Goal: Use online tool/utility: Utilize a website feature to perform a specific function

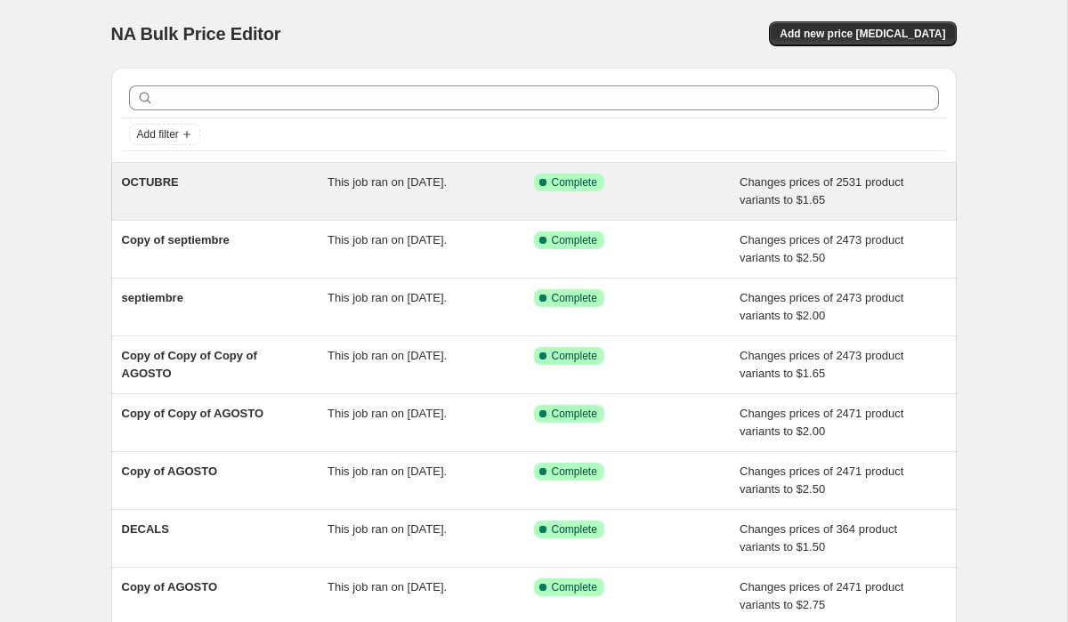
click at [323, 185] on div "OCTUBRE" at bounding box center [225, 191] width 206 height 36
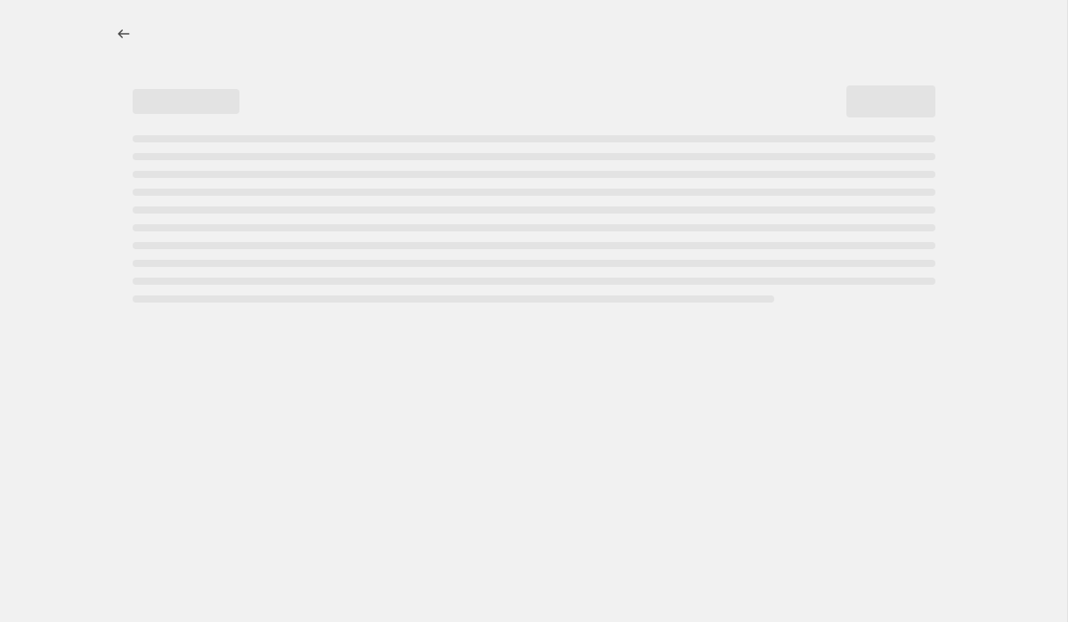
select select "to"
select select "collection"
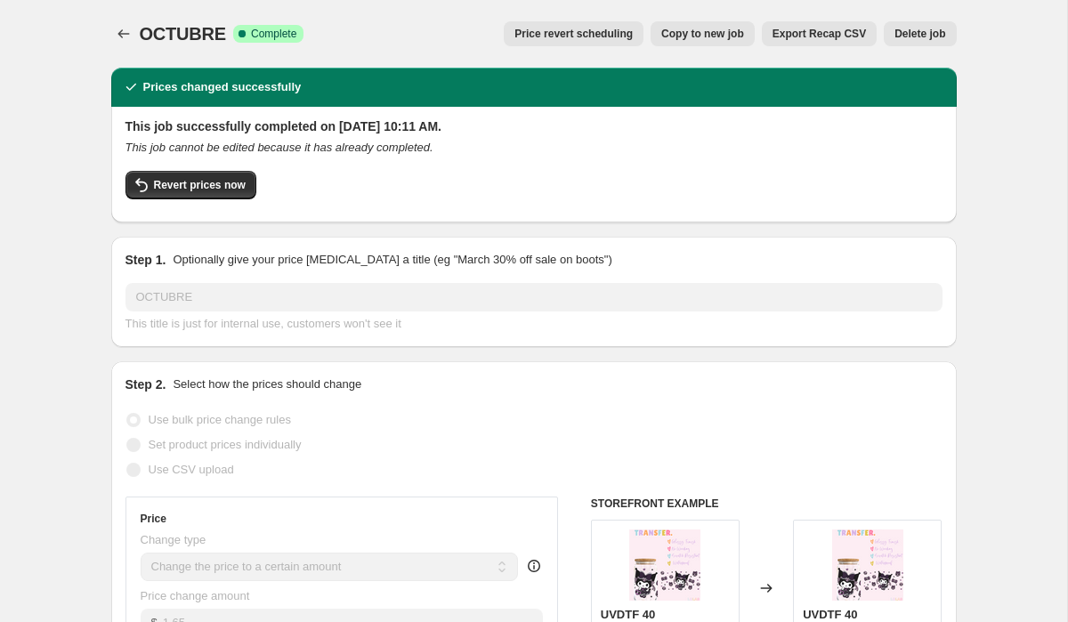
click at [693, 32] on span "Copy to new job" at bounding box center [702, 34] width 83 height 14
select select "to"
select select "collection"
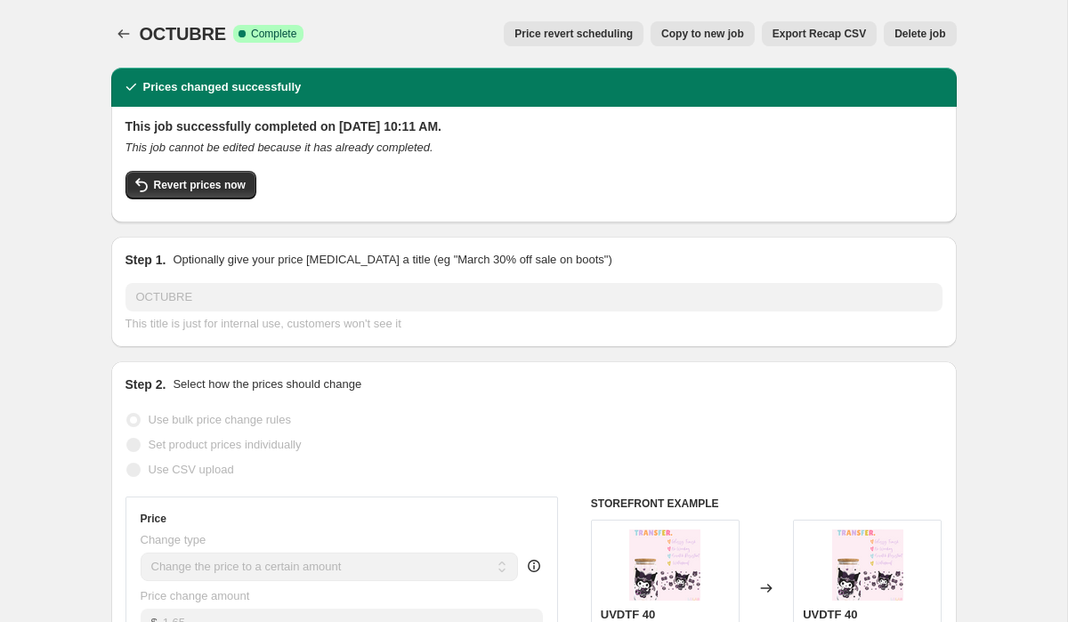
select select "collection"
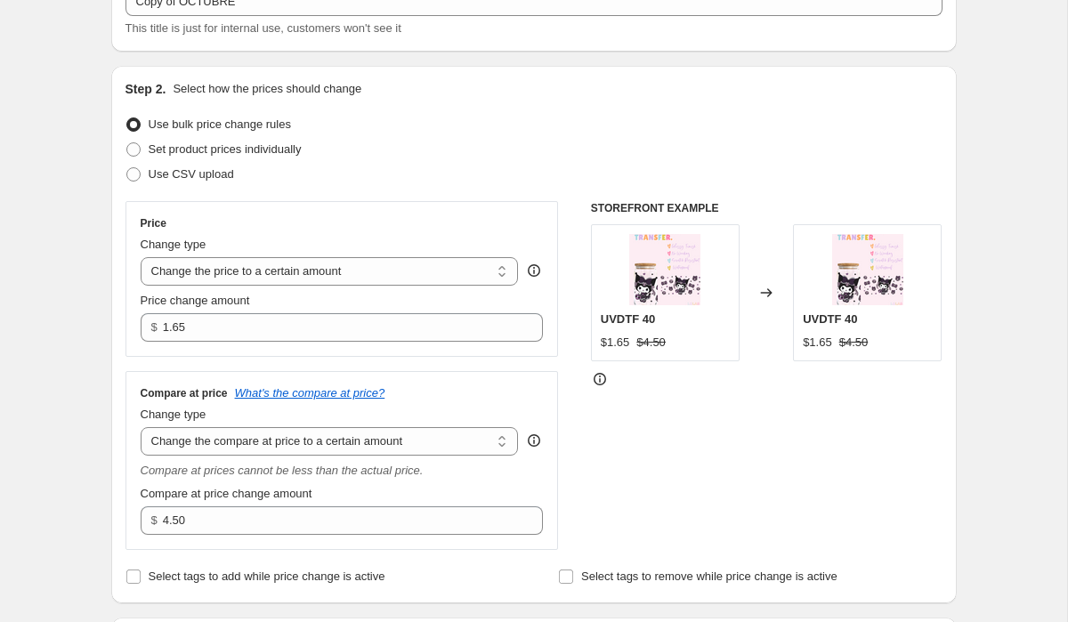
scroll to position [140, 0]
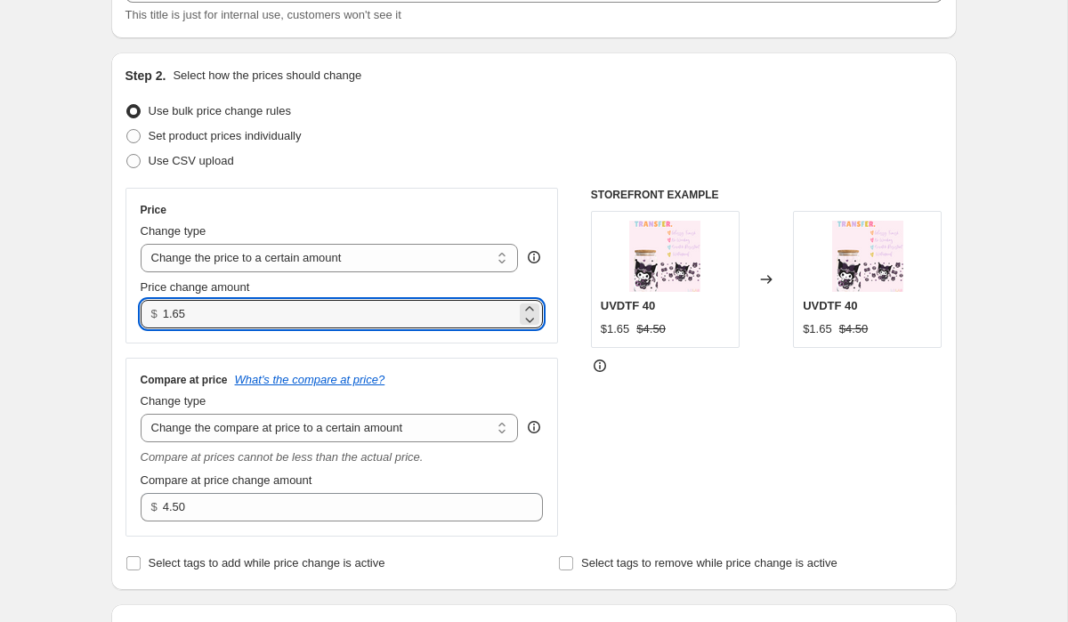
drag, startPoint x: 231, startPoint y: 315, endPoint x: 120, endPoint y: 317, distance: 111.2
click at [120, 317] on div "Step 2. Select how the prices should change Use bulk price change rules Set pro…" at bounding box center [533, 320] width 845 height 537
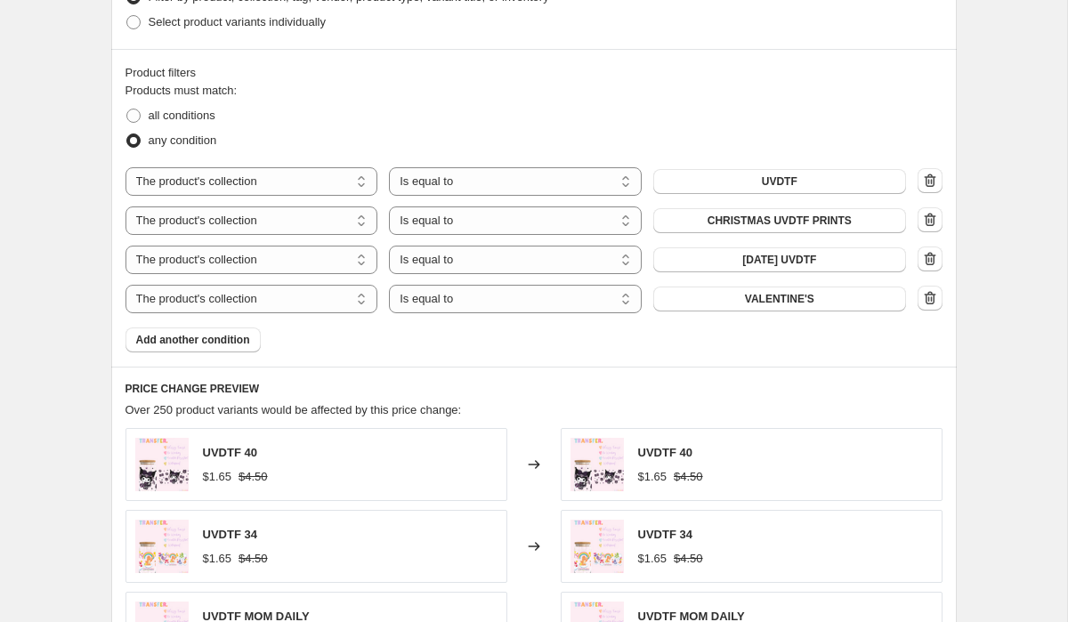
scroll to position [1387, 0]
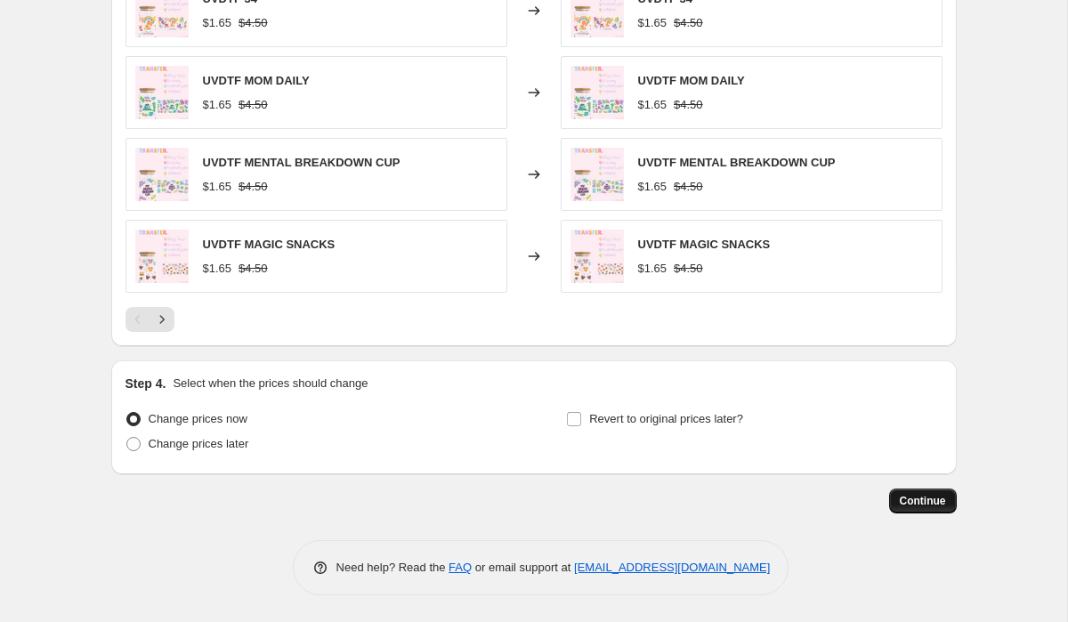
type input "1.95"
click at [922, 494] on span "Continue" at bounding box center [922, 501] width 46 height 14
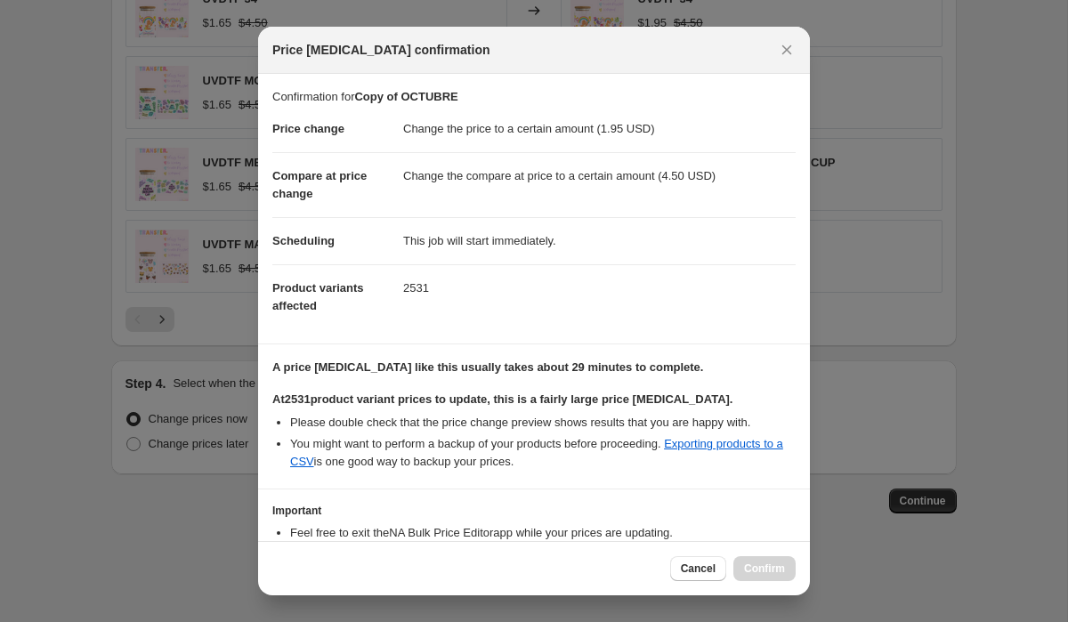
scroll to position [116, 0]
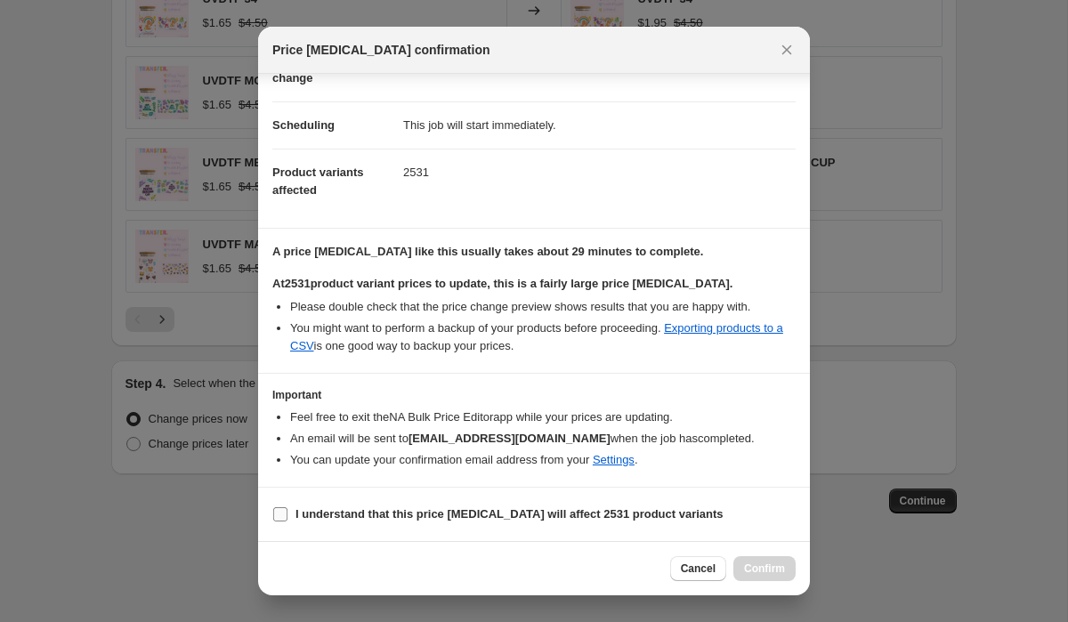
click at [286, 510] on input "I understand that this price change job will affect 2531 product variants" at bounding box center [280, 514] width 14 height 14
checkbox input "true"
click at [788, 565] on button "Confirm" at bounding box center [764, 568] width 62 height 25
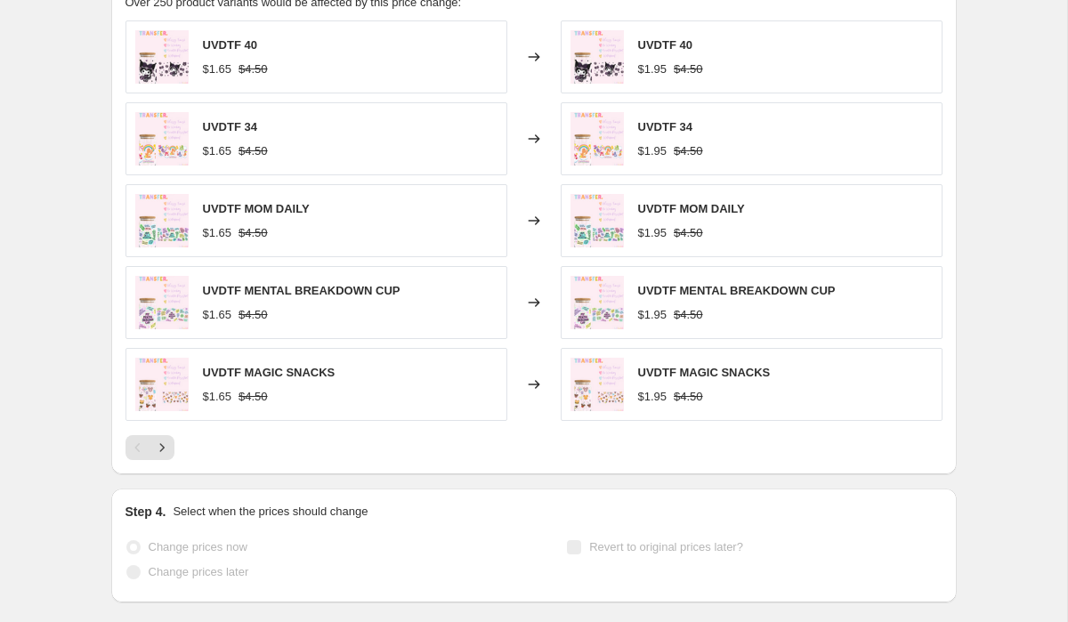
scroll to position [1433, 0]
